Goal: Information Seeking & Learning: Learn about a topic

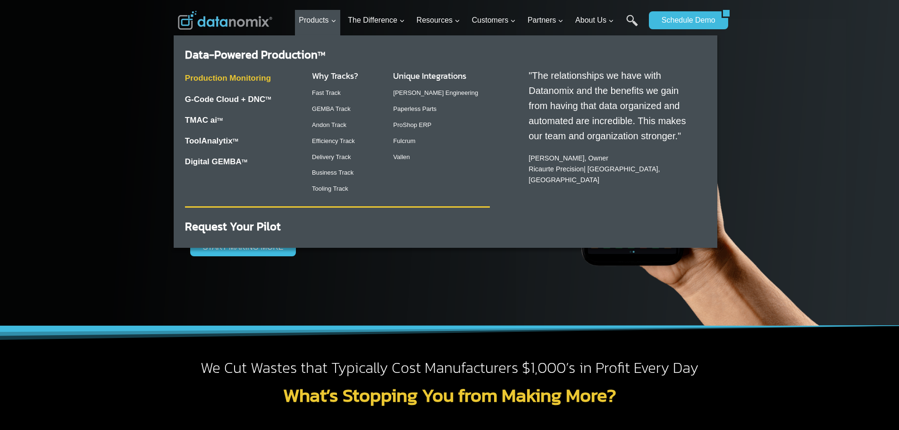
click at [256, 76] on link "Production Monitoring" at bounding box center [228, 78] width 86 height 9
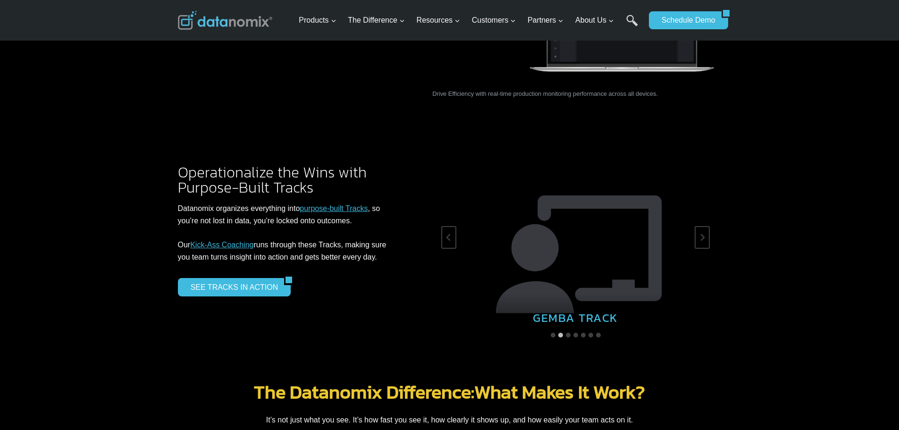
scroll to position [1510, 0]
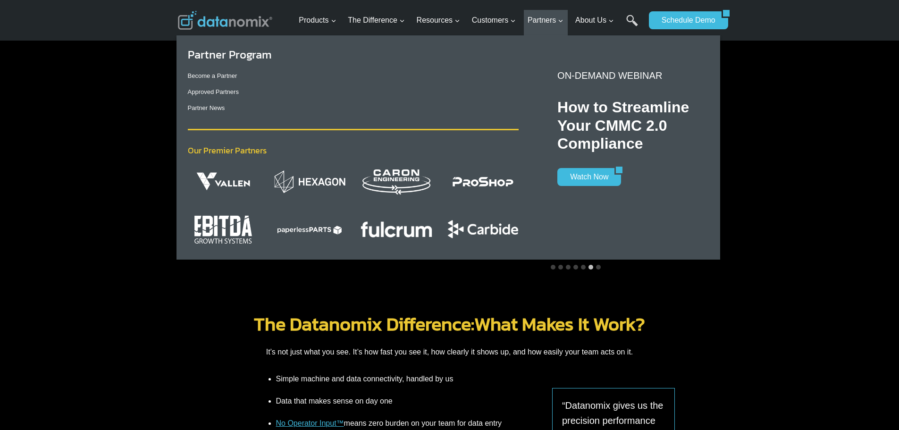
click at [376, 228] on img "Primary Navigation" at bounding box center [396, 229] width 71 height 24
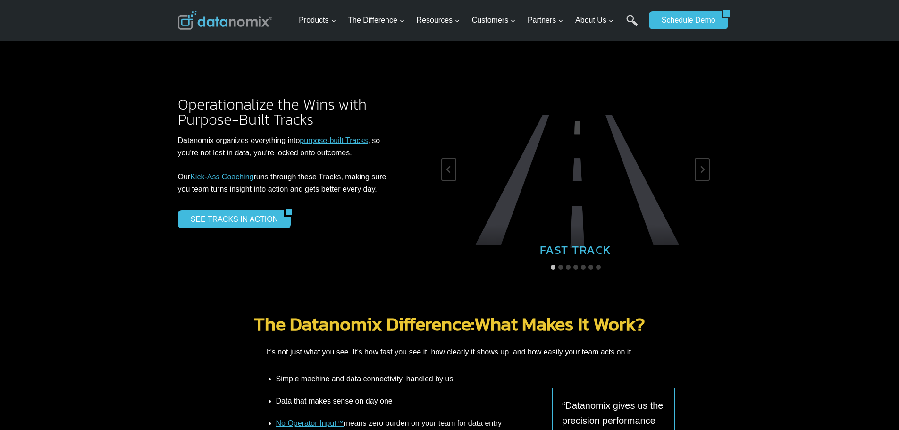
scroll to position [1274, 0]
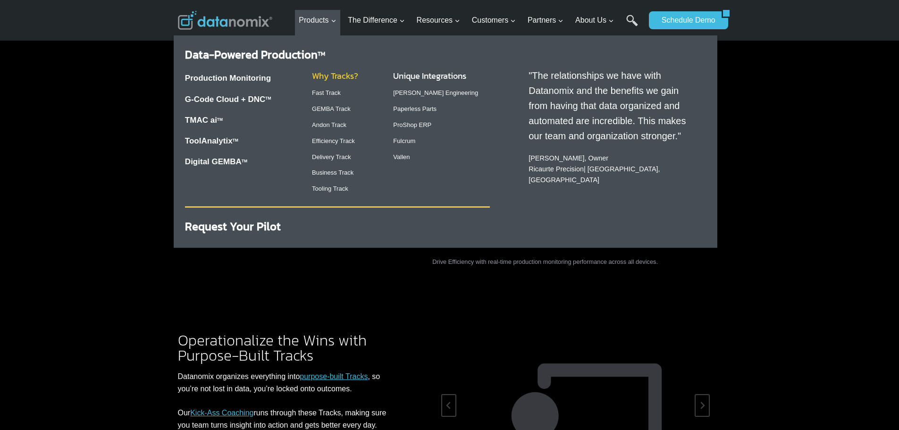
click at [329, 74] on link "Why Tracks?" at bounding box center [335, 75] width 46 height 13
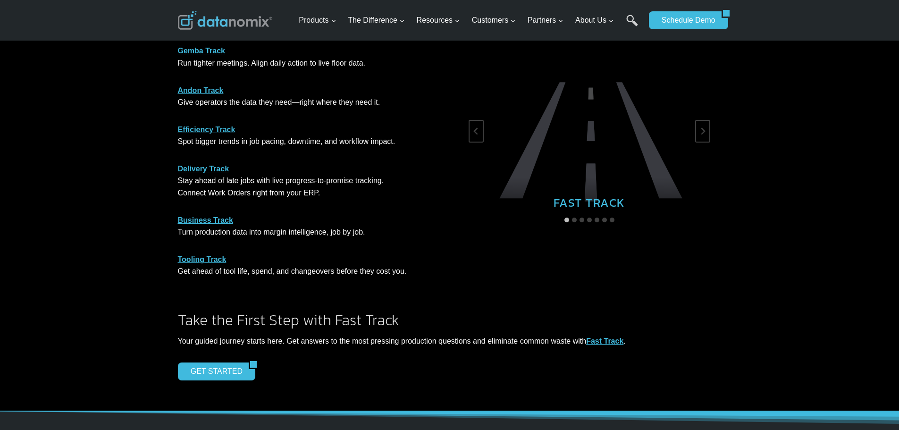
scroll to position [253, 0]
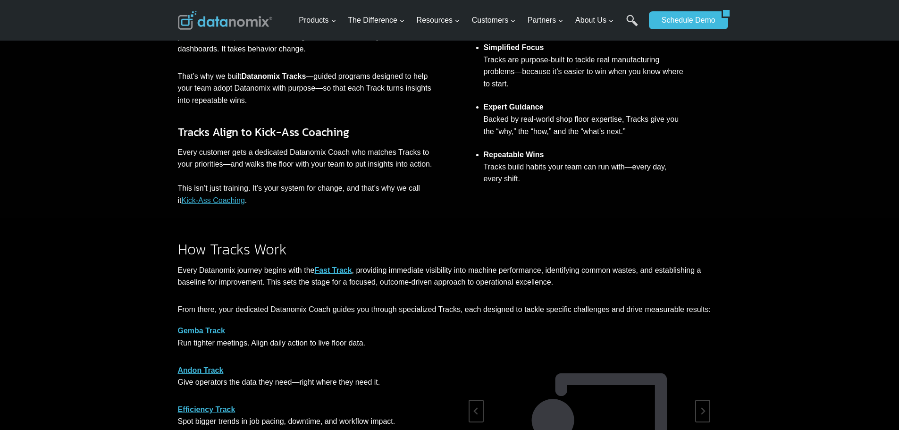
drag, startPoint x: 403, startPoint y: 121, endPoint x: 339, endPoint y: 108, distance: 64.7
click at [339, 108] on div "Every manufacturer dreams of a floor that runs like clockwork—efficient, predic…" at bounding box center [310, 113] width 264 height 188
